Goal: Information Seeking & Learning: Understand process/instructions

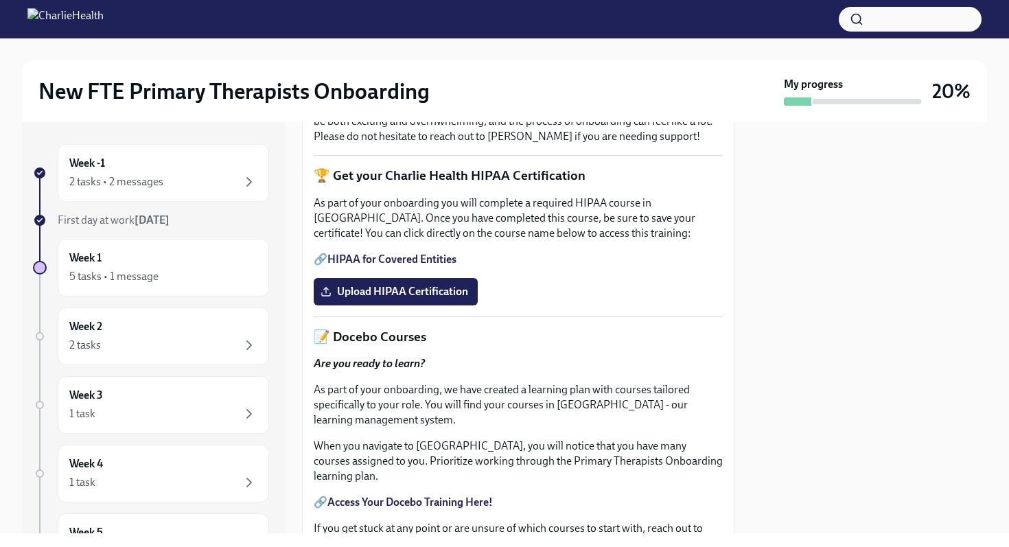
scroll to position [460, 0]
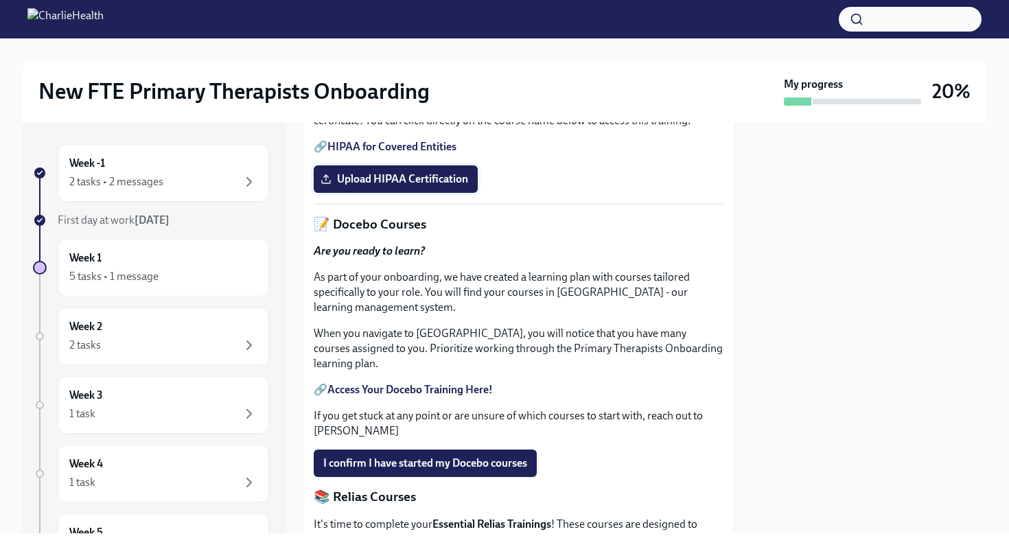
click at [377, 186] on span "Upload HIPAA Certification" at bounding box center [395, 179] width 145 height 14
click at [0, 0] on input "Upload HIPAA Certification" at bounding box center [0, 0] width 0 height 0
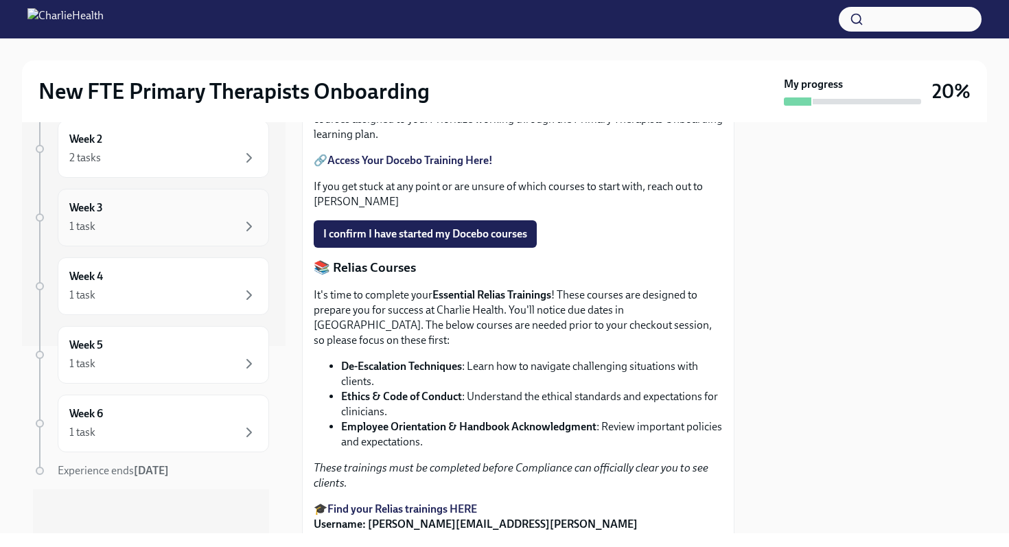
scroll to position [0, 0]
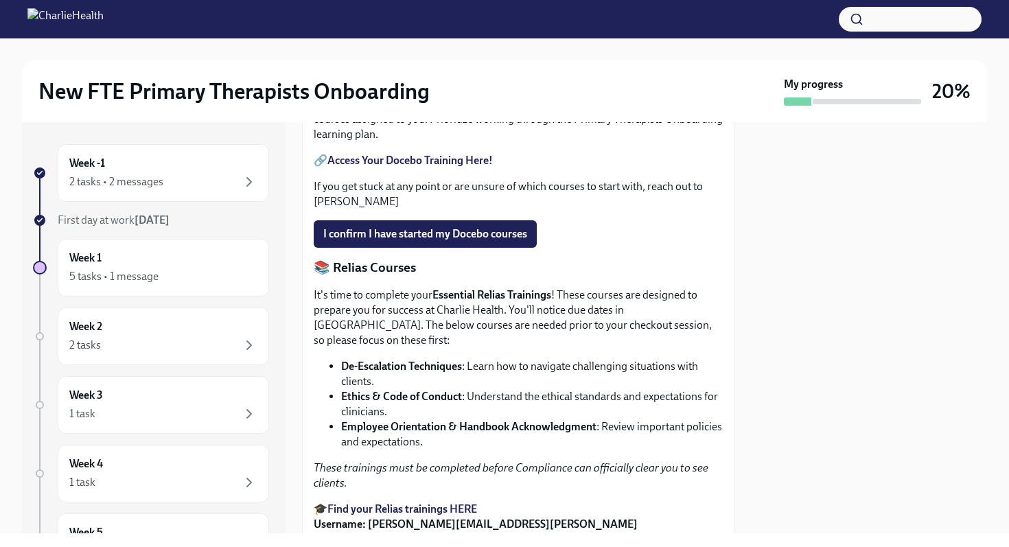
click at [387, 167] on strong "Access Your Docebo Training Here!" at bounding box center [409, 160] width 165 height 13
click at [417, 241] on span "I confirm I have started my Docebo courses" at bounding box center [425, 234] width 204 height 14
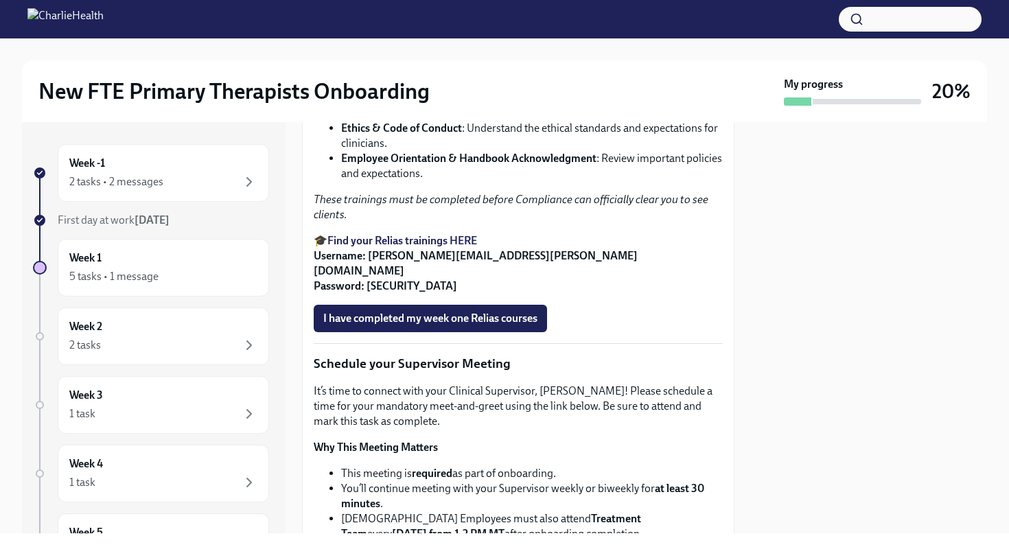
scroll to position [950, 0]
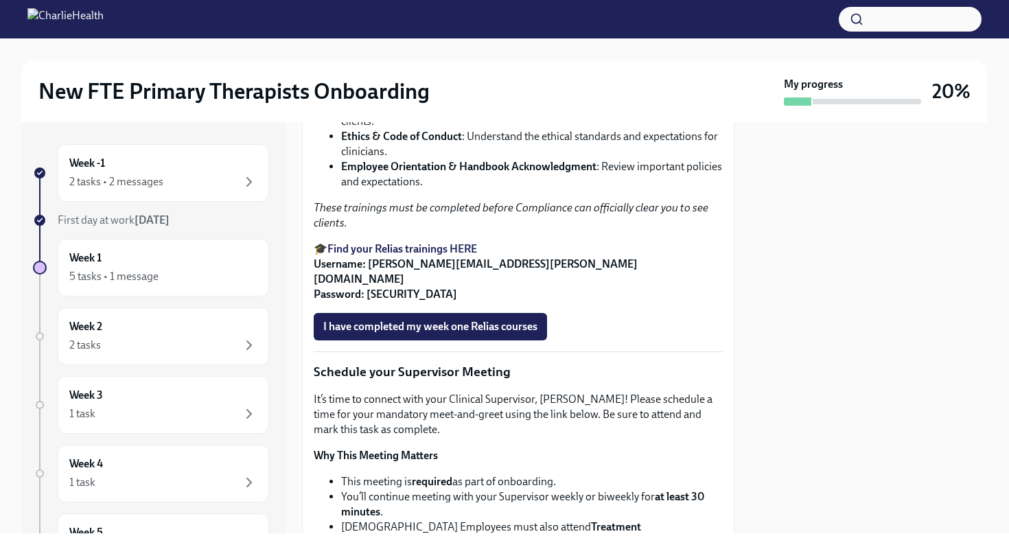
click at [403, 255] on strong "Find your Relias trainings HERE" at bounding box center [402, 248] width 150 height 13
drag, startPoint x: 368, startPoint y: 384, endPoint x: 477, endPoint y: 388, distance: 108.5
click at [477, 301] on strong "Username: [PERSON_NAME][EMAIL_ADDRESS][PERSON_NAME][DOMAIN_NAME] Password: [SEC…" at bounding box center [476, 278] width 324 height 43
click at [526, 302] on p "🎓 Find your Relias trainings HERE Username: [PERSON_NAME][EMAIL_ADDRESS][PERSON…" at bounding box center [518, 272] width 409 height 60
drag, startPoint x: 531, startPoint y: 385, endPoint x: 368, endPoint y: 386, distance: 163.3
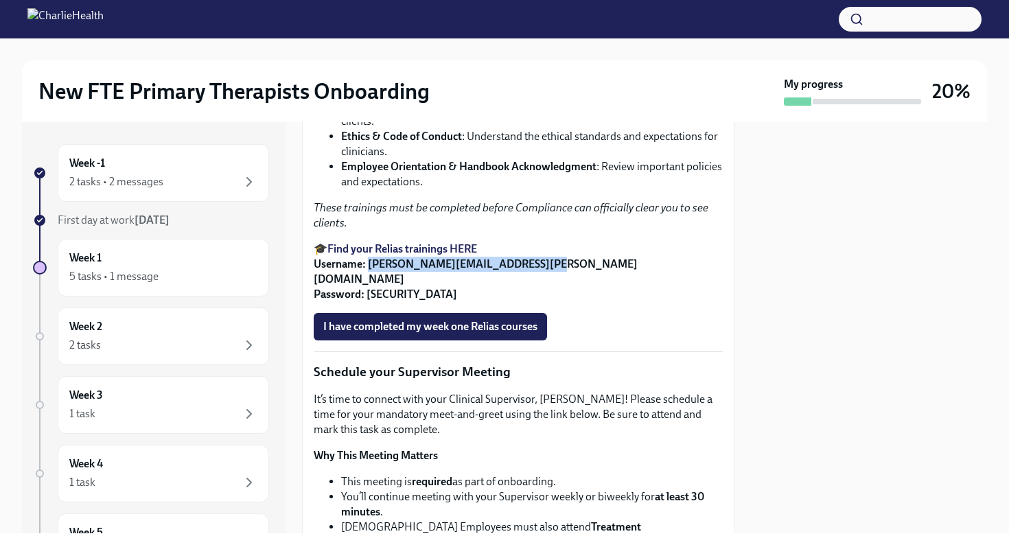
click at [368, 302] on p "🎓 Find your Relias trainings HERE Username: [PERSON_NAME][EMAIL_ADDRESS][PERSON…" at bounding box center [518, 272] width 409 height 60
copy strong "[PERSON_NAME][EMAIL_ADDRESS][PERSON_NAME][DOMAIN_NAME]"
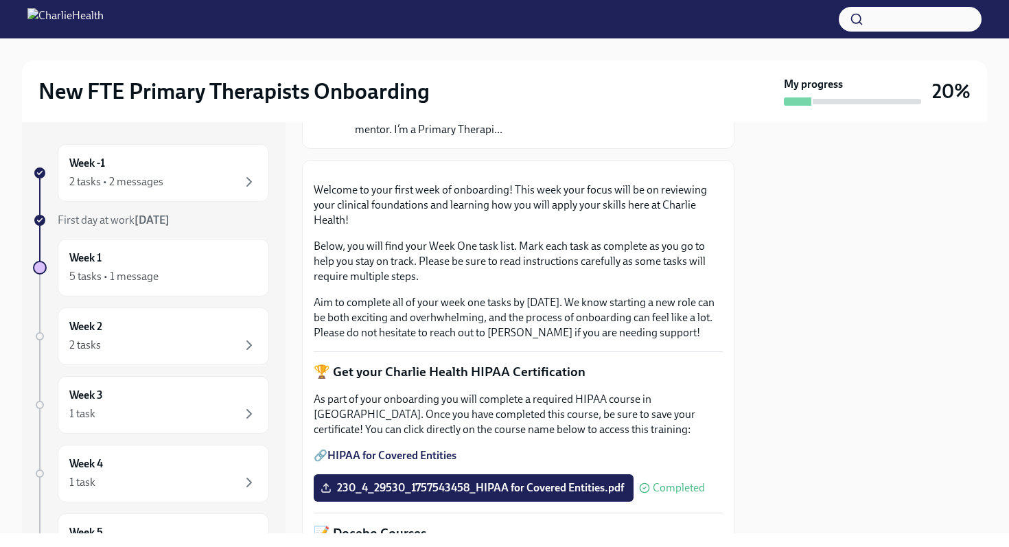
scroll to position [0, 0]
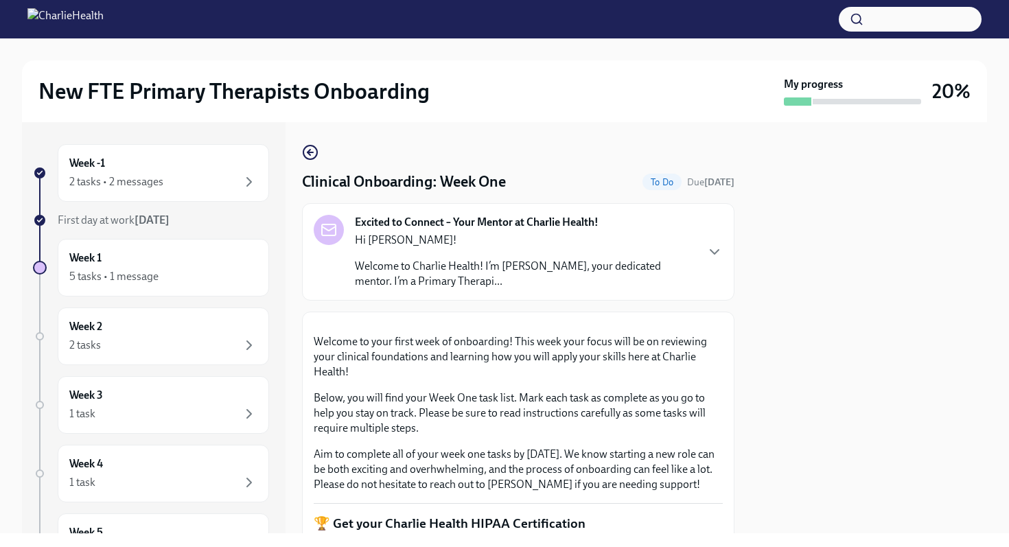
click at [602, 279] on p "Welcome to Charlie Health! I’m [PERSON_NAME], your dedicated mentor. I’m a Prim…" at bounding box center [525, 274] width 340 height 30
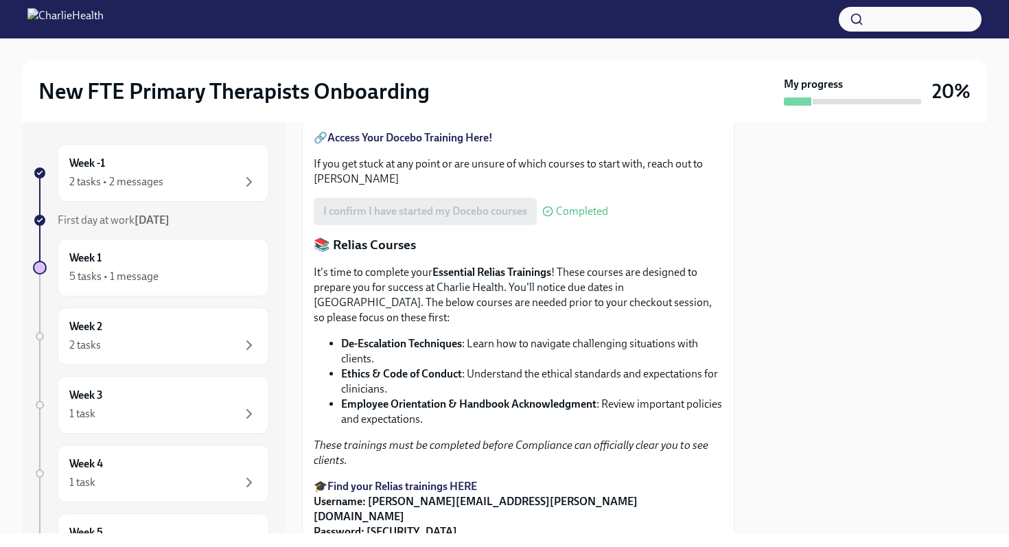
scroll to position [955, 0]
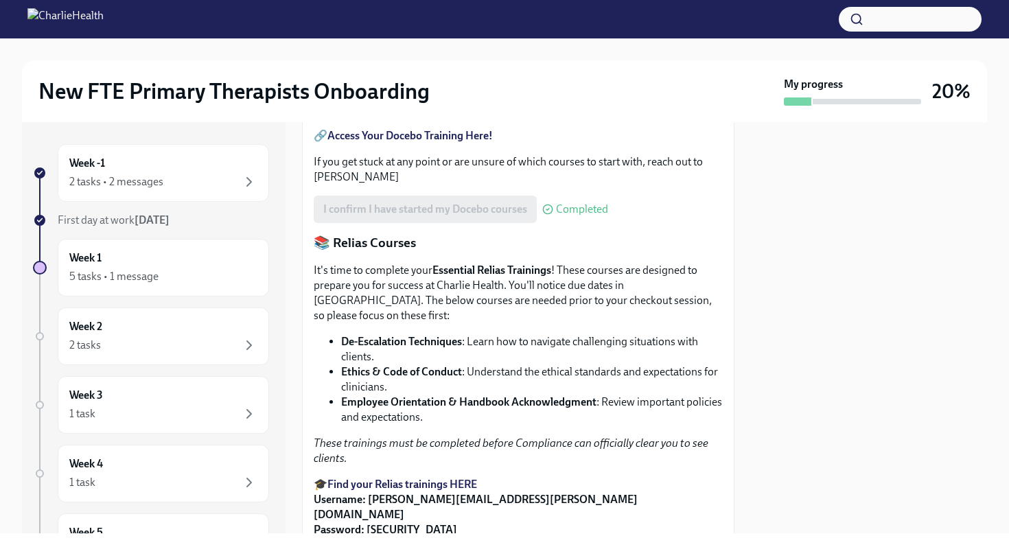
click at [436, 142] on strong "Access Your Docebo Training Here!" at bounding box center [409, 135] width 165 height 13
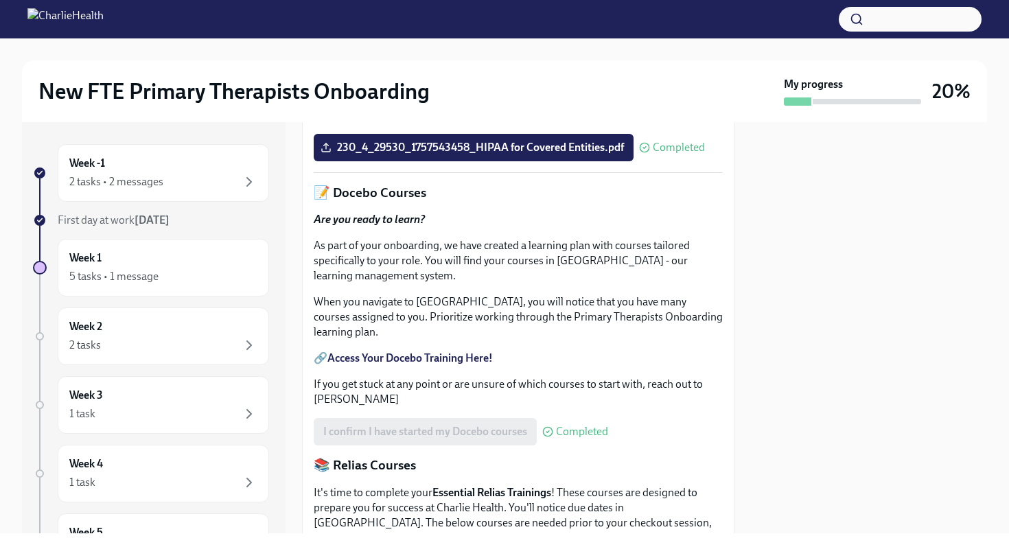
scroll to position [746, 0]
